Goal: Transaction & Acquisition: Download file/media

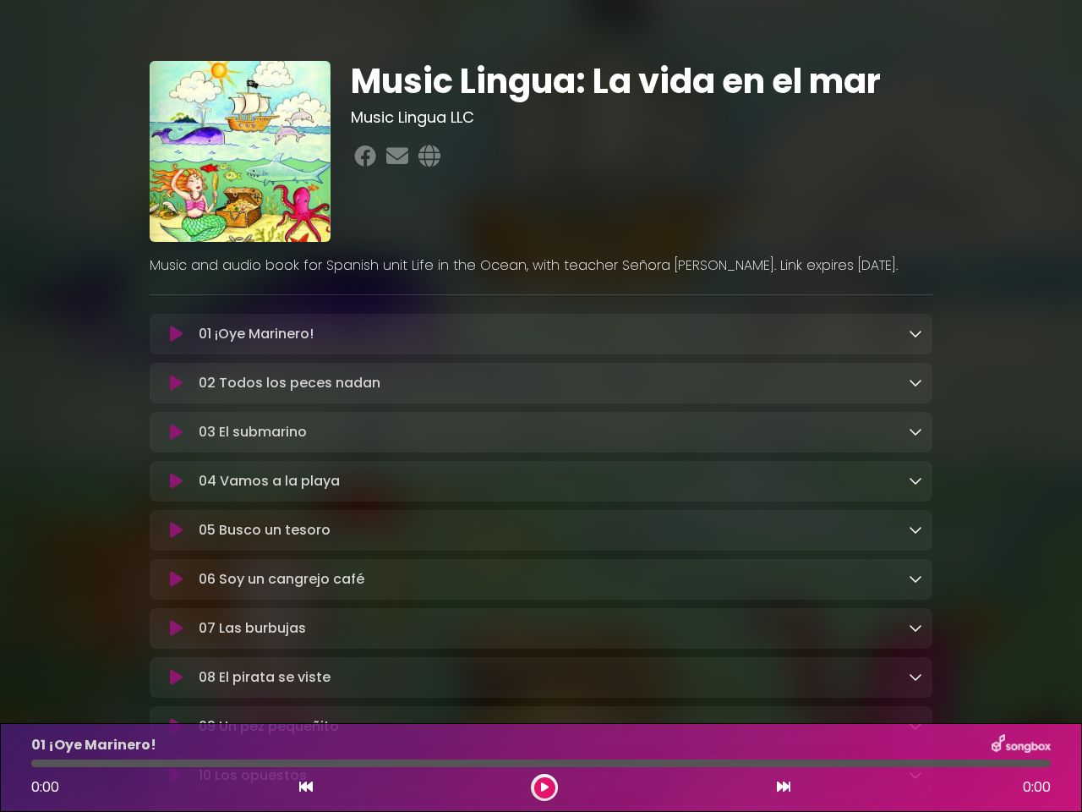
click at [176, 335] on icon at bounding box center [176, 334] width 13 height 17
click at [916, 334] on icon at bounding box center [916, 333] width 14 height 14
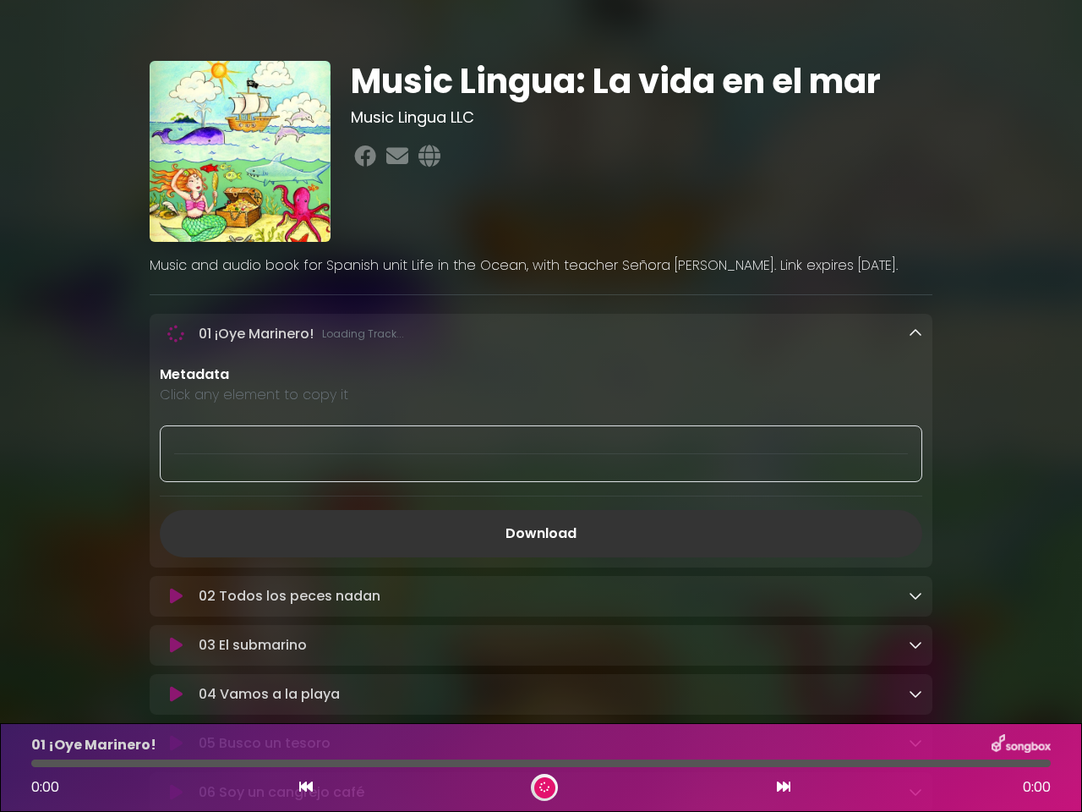
click at [176, 576] on div "02 Todos los peces nadan Loading Track..." at bounding box center [541, 596] width 783 height 41
click at [916, 384] on p "Metadata" at bounding box center [541, 374] width 763 height 20
click at [176, 435] on div at bounding box center [541, 453] width 763 height 57
click at [916, 434] on div at bounding box center [541, 453] width 763 height 57
click at [176, 484] on div "Metadata Click any element to copy it Download" at bounding box center [541, 460] width 783 height 193
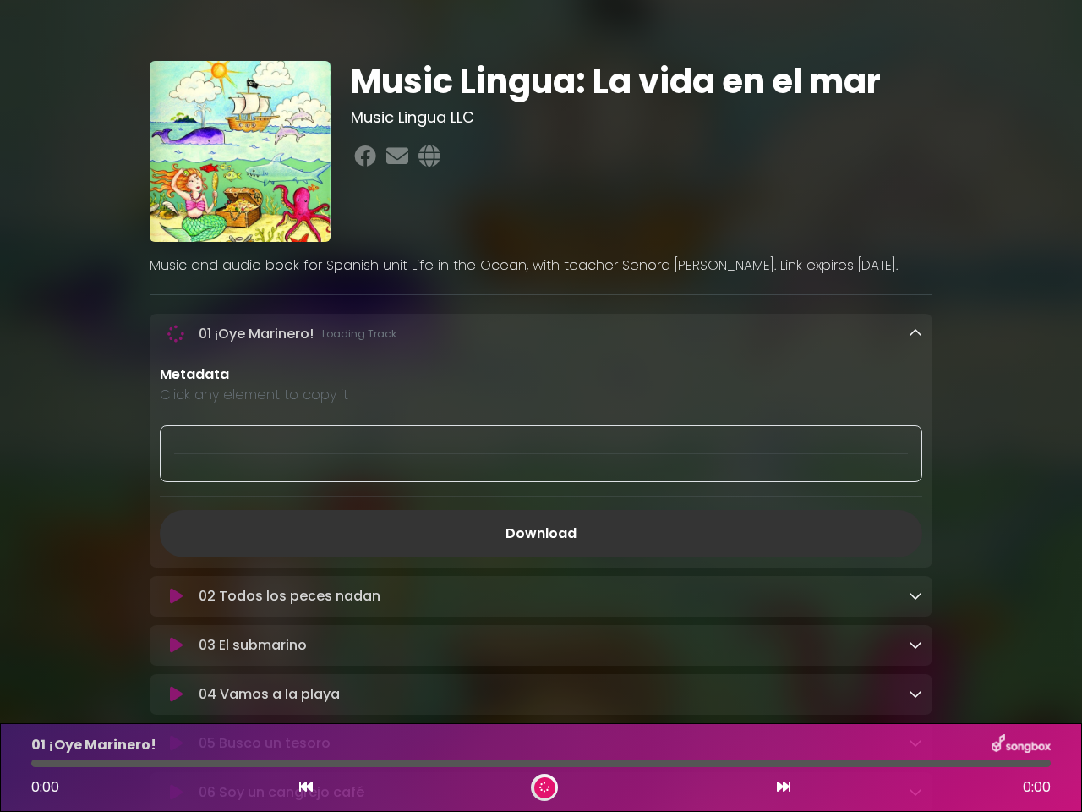
click at [916, 484] on div "Metadata Click any element to copy it Download" at bounding box center [541, 460] width 783 height 193
click at [176, 534] on link "Download" at bounding box center [541, 533] width 763 height 47
click at [916, 534] on link "Download" at bounding box center [541, 533] width 763 height 47
